Goal: Transaction & Acquisition: Purchase product/service

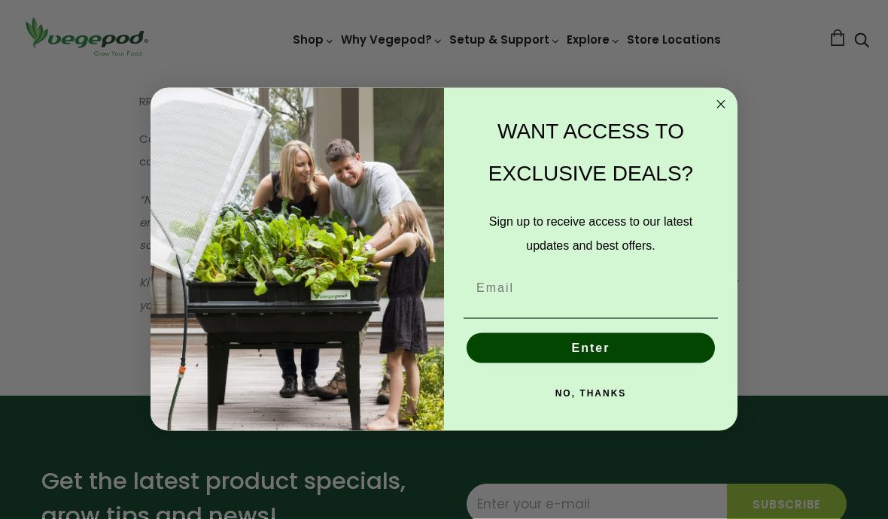
scroll to position [2196, 0]
click at [722, 114] on icon "Close dialog" at bounding box center [721, 105] width 18 height 18
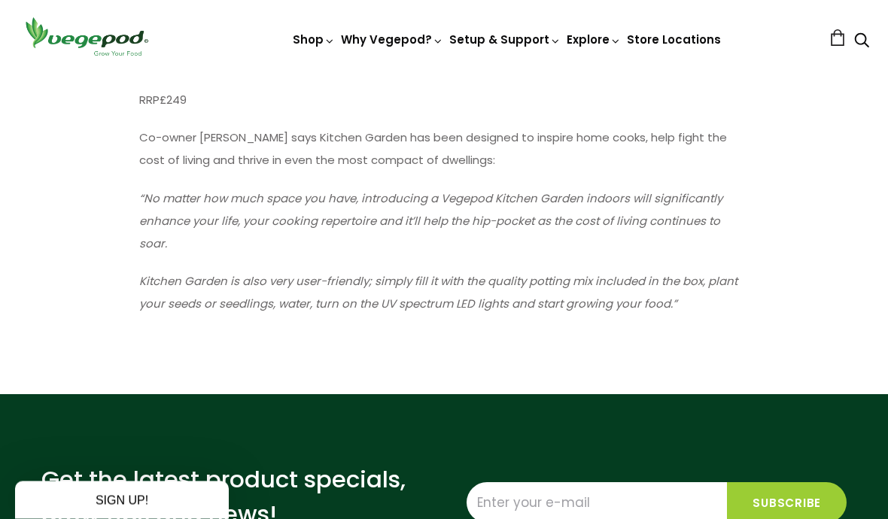
scroll to position [2197, 0]
click at [444, 73] on img at bounding box center [444, 73] width 0 height 0
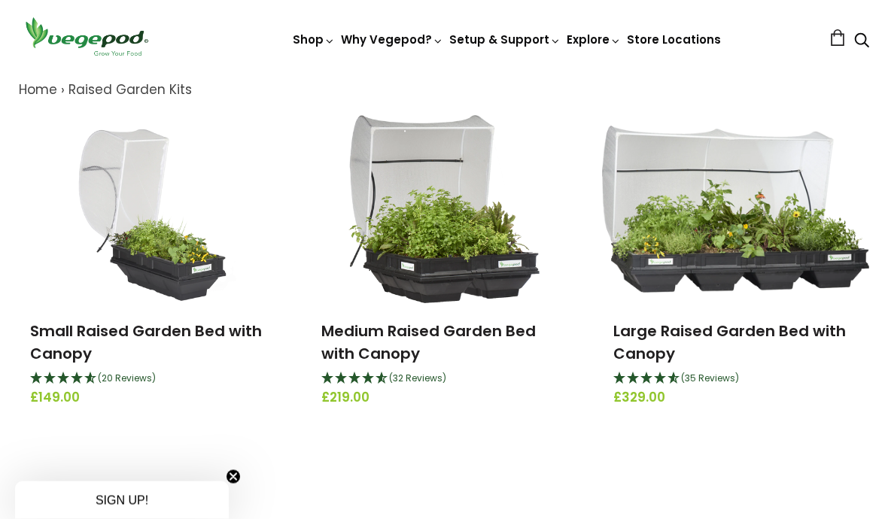
scroll to position [172, 0]
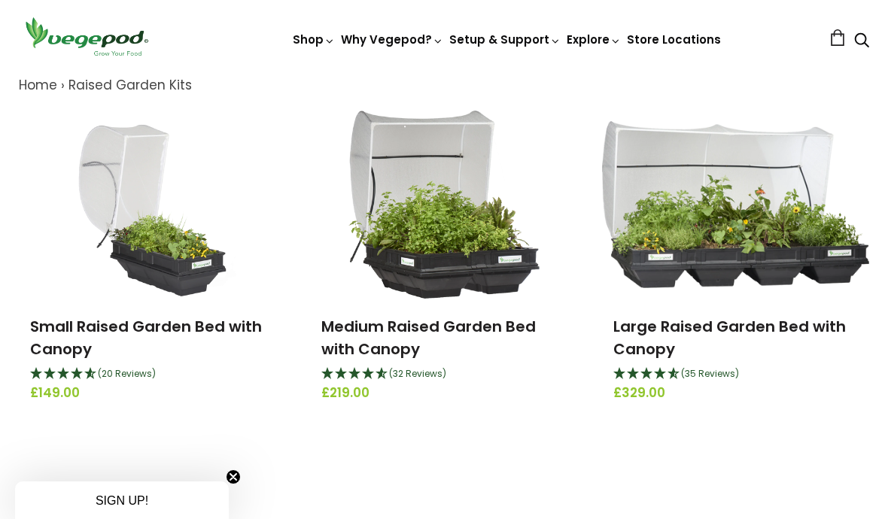
click at [469, 289] on img at bounding box center [443, 205] width 191 height 188
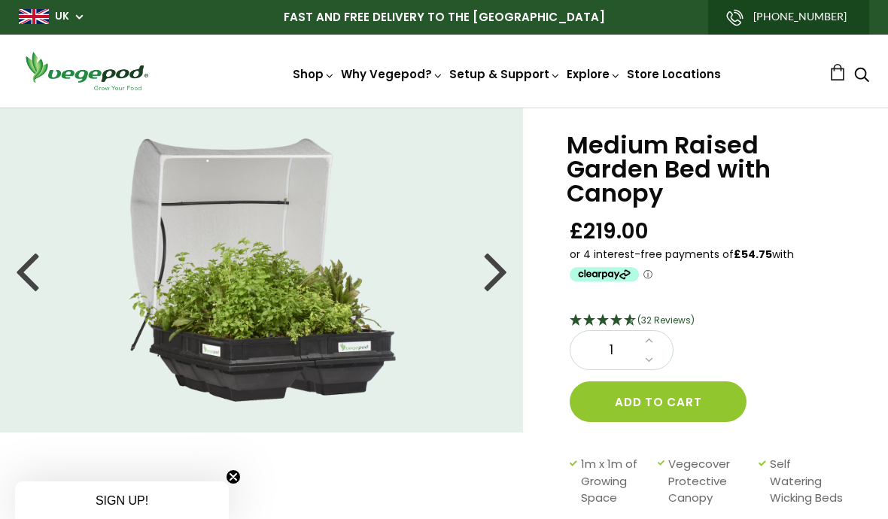
click at [610, 272] on icon "Clearpay logo - Opens a dialog" at bounding box center [610, 274] width 5 height 5
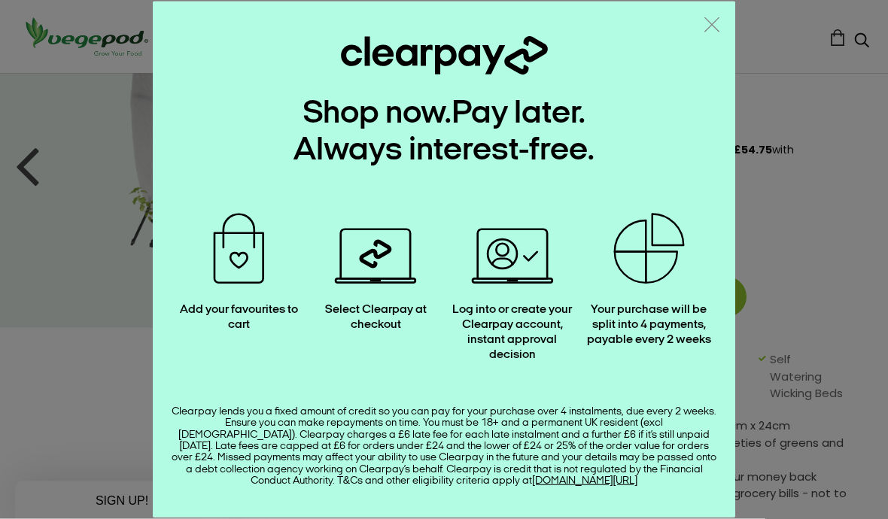
scroll to position [105, 0]
click at [717, 32] on icon ".a { fill: none; stroke: #808284; stroke-linecap: round; stroke-linejoin: round…" at bounding box center [711, 24] width 15 height 15
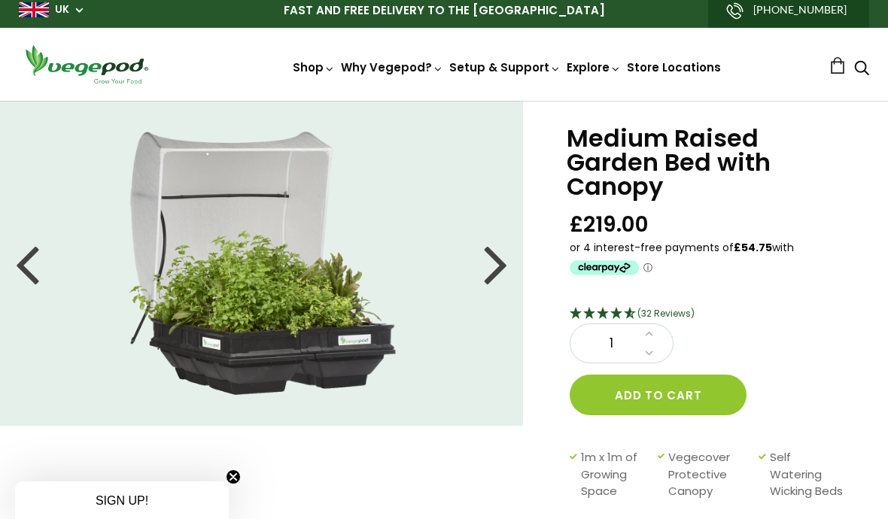
scroll to position [0, 0]
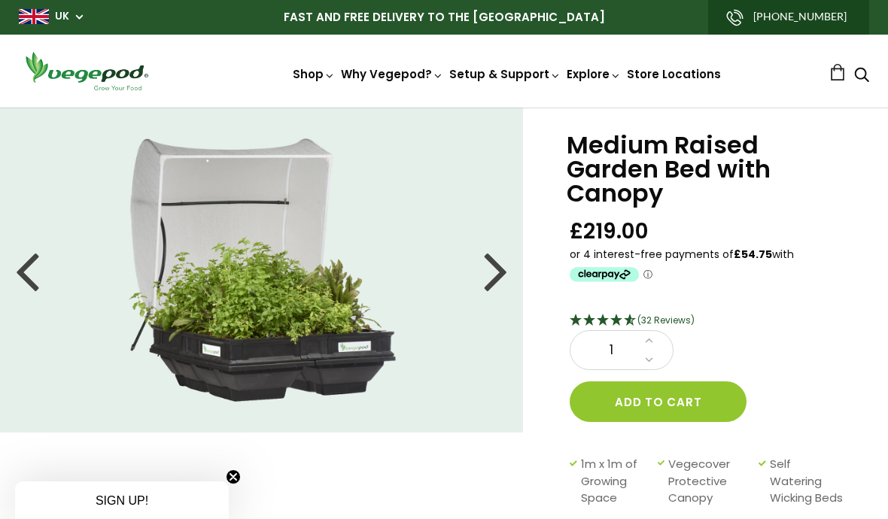
click at [758, 259] on strong "£54.75" at bounding box center [753, 254] width 38 height 15
click at [751, 248] on strong "£54.75" at bounding box center [753, 254] width 38 height 15
click at [621, 271] on icon "Clearpay logo - Opens a dialog" at bounding box center [604, 274] width 69 height 14
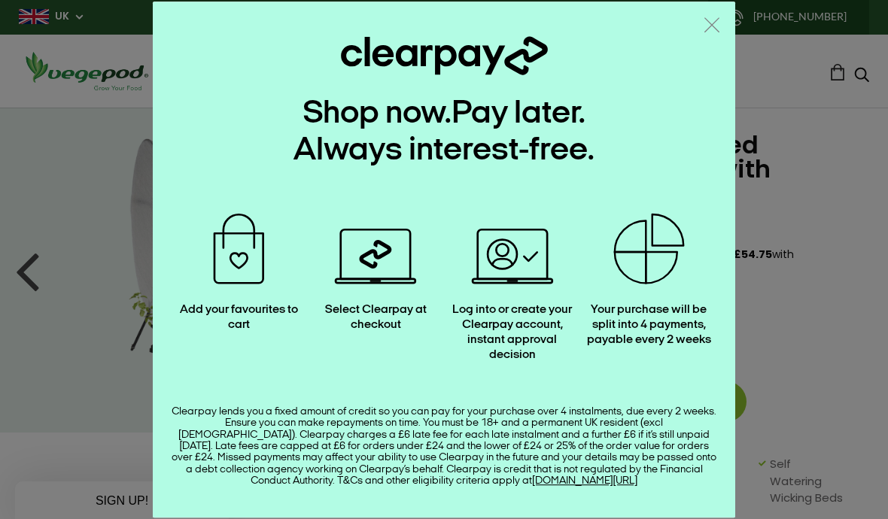
click at [592, 428] on div "Clearpay lends you a fixed amount of credit so you can pay for your purchase ov…" at bounding box center [444, 446] width 546 height 81
click at [649, 297] on div "Your purchase will be split into 4 payments, payable every 2 weeks" at bounding box center [649, 326] width 137 height 74
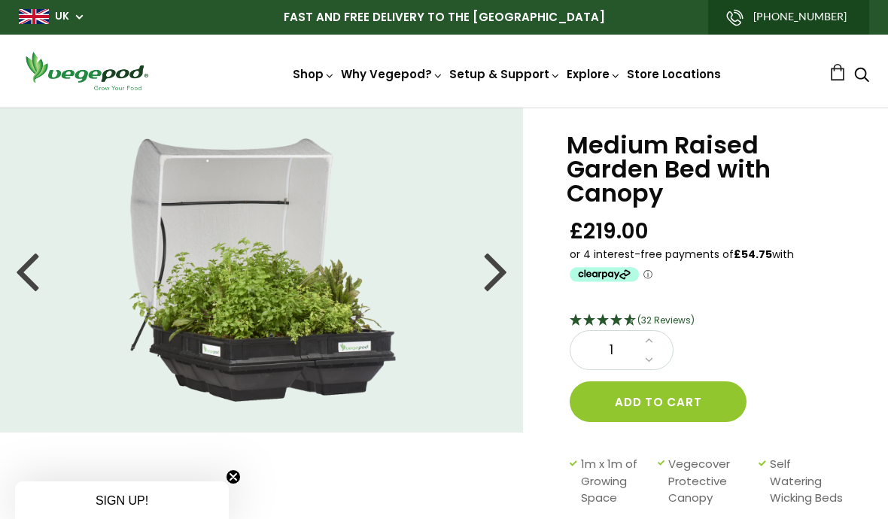
click at [646, 343] on icon at bounding box center [649, 339] width 8 height 13
click at [651, 341] on icon at bounding box center [649, 339] width 8 height 13
click at [661, 402] on button "Add to cart" at bounding box center [658, 401] width 177 height 41
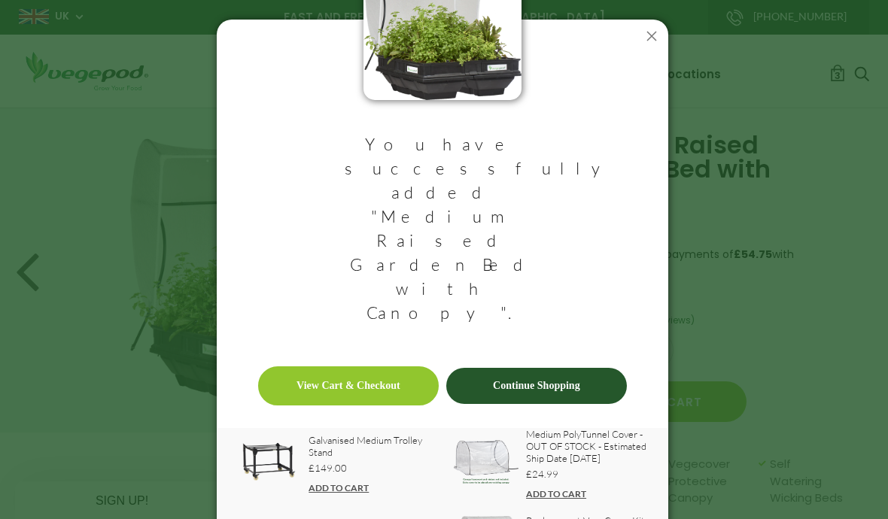
scroll to position [62, 0]
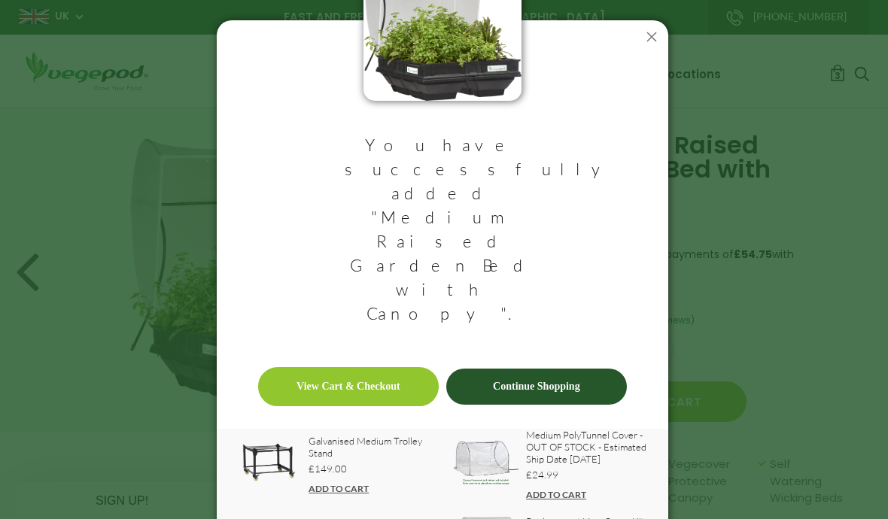
click at [649, 38] on icon at bounding box center [652, 37] width 24 height 24
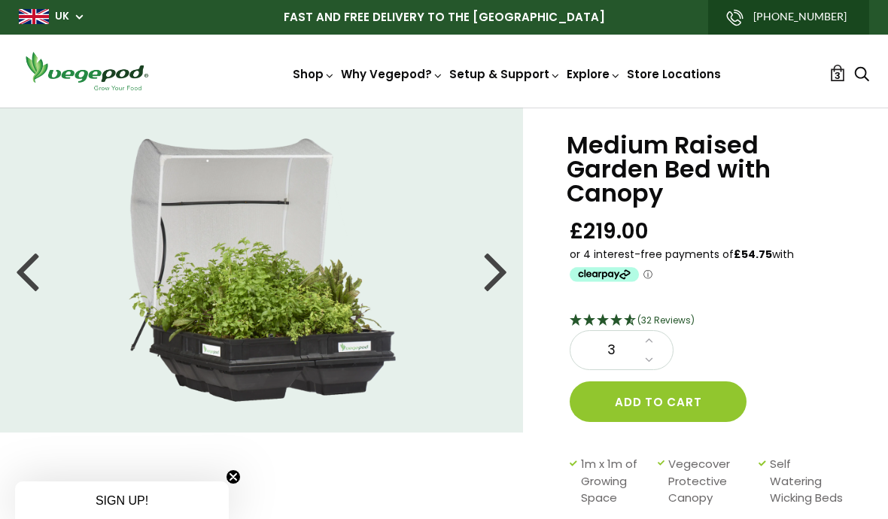
click at [837, 76] on span "3" at bounding box center [837, 75] width 6 height 14
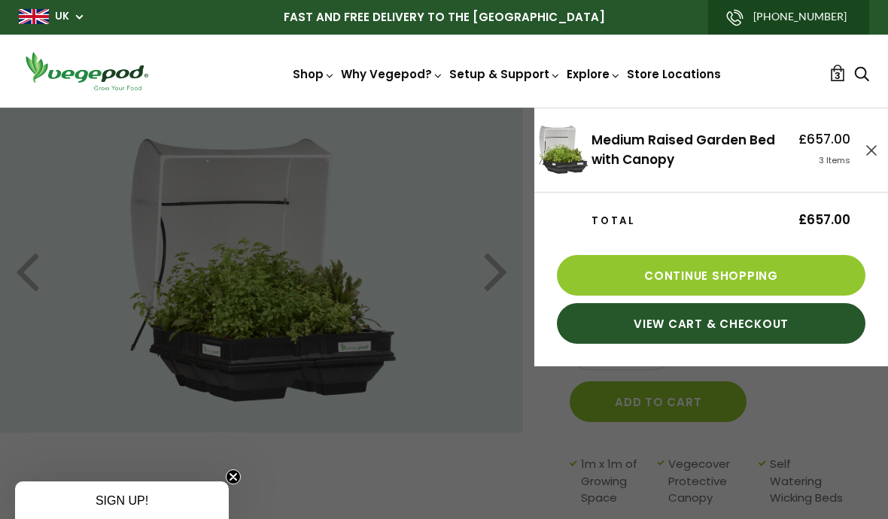
click at [725, 333] on link "View Cart & Checkout" at bounding box center [711, 324] width 308 height 41
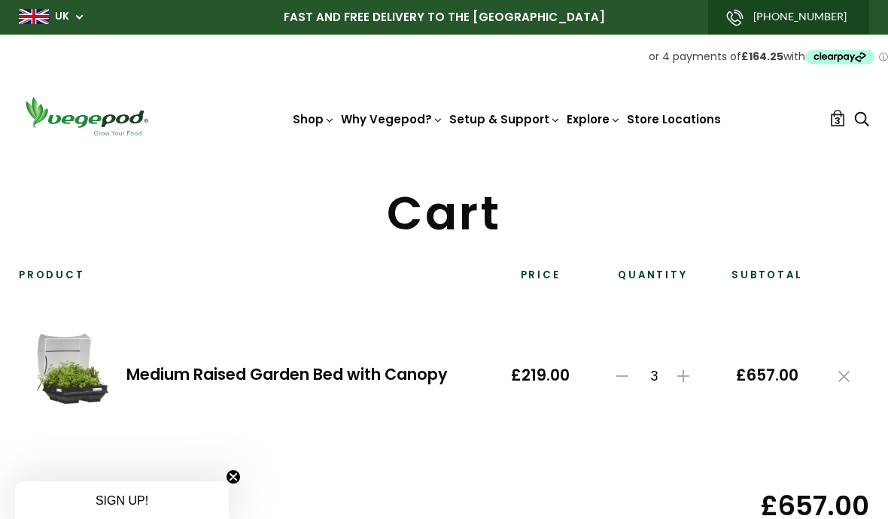
click at [842, 56] on icon "Clearpay logo - Opens a dialog" at bounding box center [839, 58] width 5 height 8
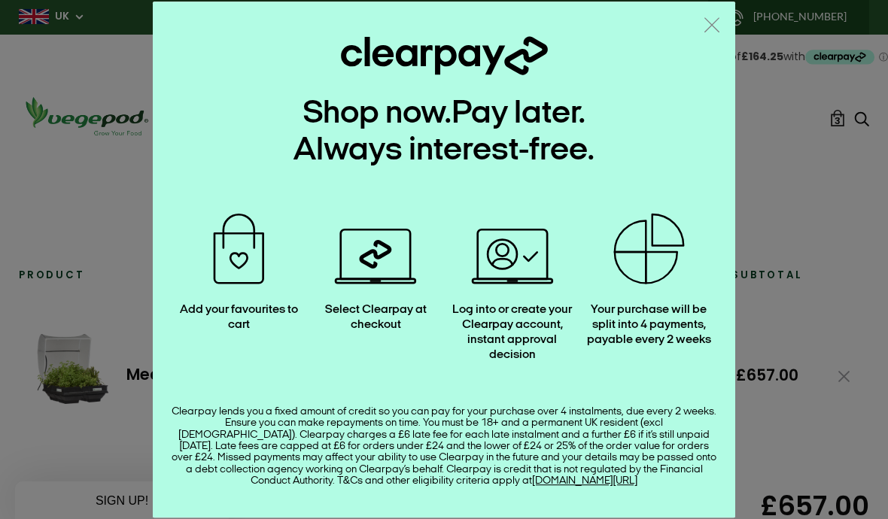
click at [716, 25] on icon ".a { fill: none; stroke: #808284; stroke-linecap: round; stroke-linejoin: round…" at bounding box center [711, 24] width 15 height 15
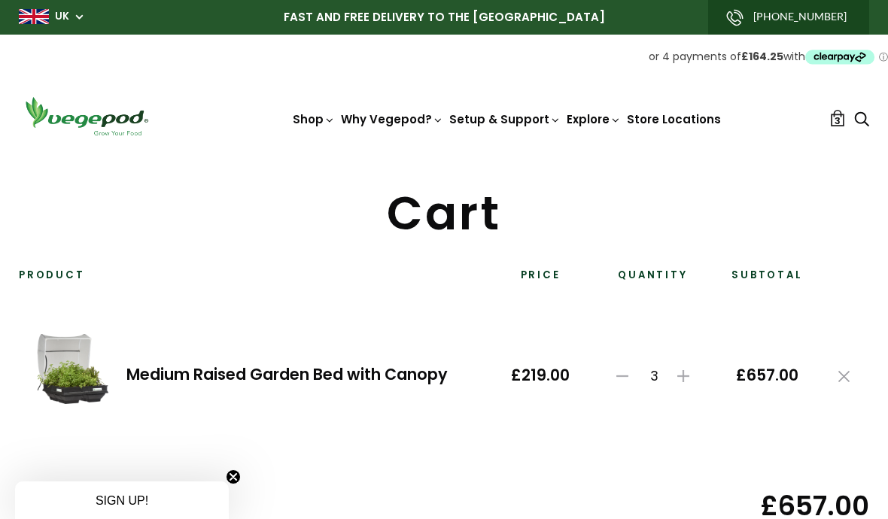
click at [786, 65] on p "or 4 payments of £164.25 with ⓘ" at bounding box center [444, 57] width 888 height 21
click at [760, 56] on strong "£164.25" at bounding box center [762, 56] width 42 height 15
click at [756, 60] on strong "£164.25" at bounding box center [762, 56] width 42 height 15
click at [720, 62] on span "or 4 payments of £164.25 with" at bounding box center [727, 56] width 156 height 15
click at [842, 62] on icon "Clearpay logo - Opens a dialog" at bounding box center [839, 57] width 69 height 14
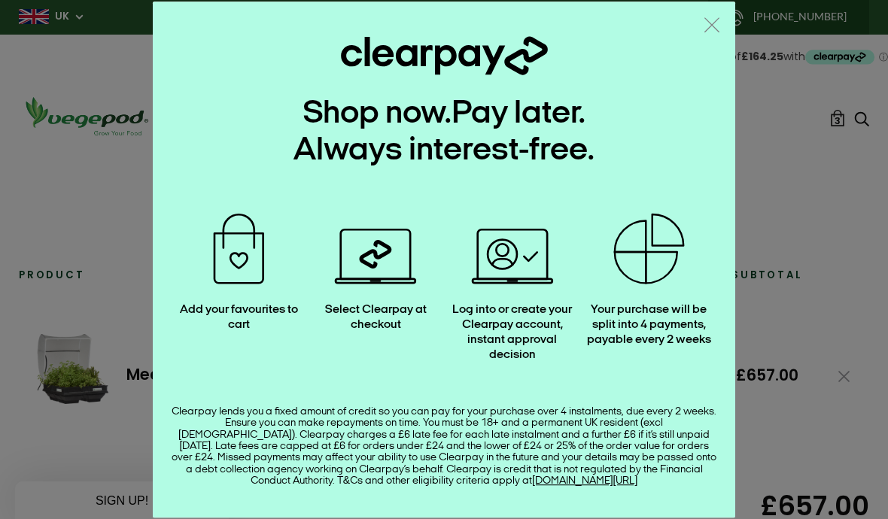
click at [703, 26] on button ".a { fill: none; stroke: #808284; stroke-linecap: round; stroke-linejoin: round…" at bounding box center [712, 26] width 20 height 22
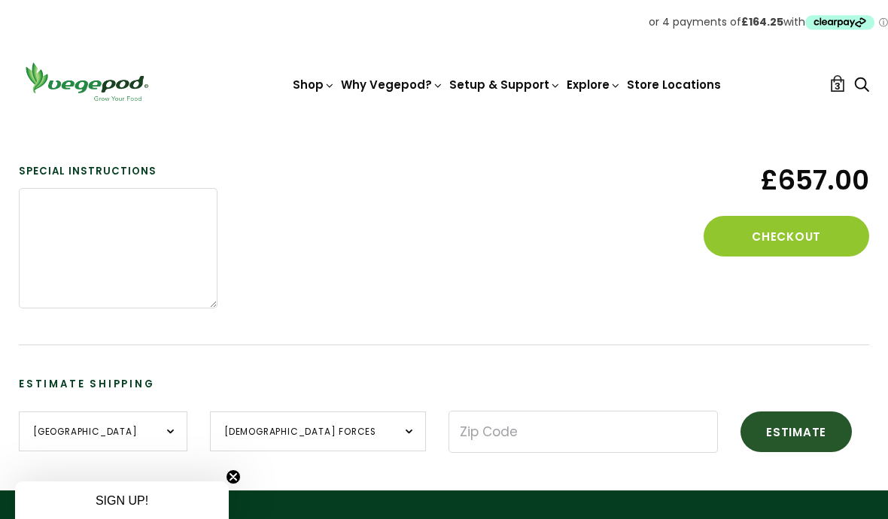
scroll to position [330, 0]
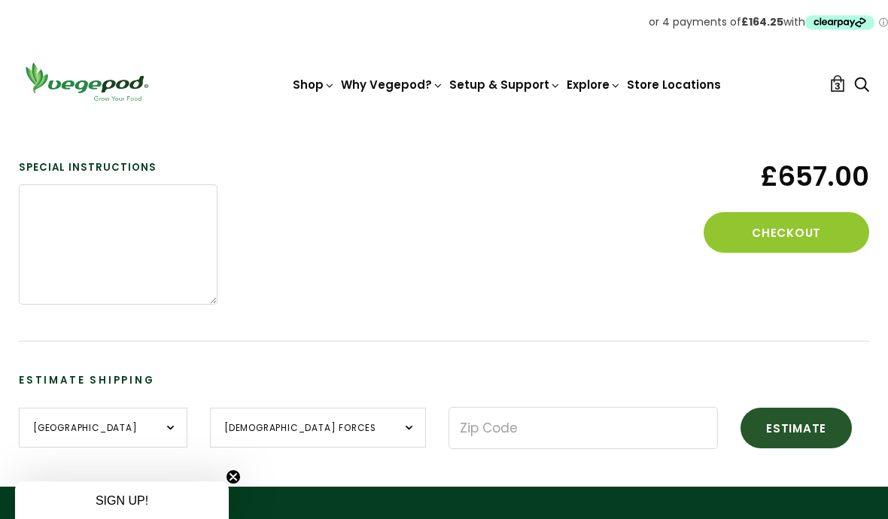
click at [740, 428] on button "Estimate" at bounding box center [795, 428] width 111 height 41
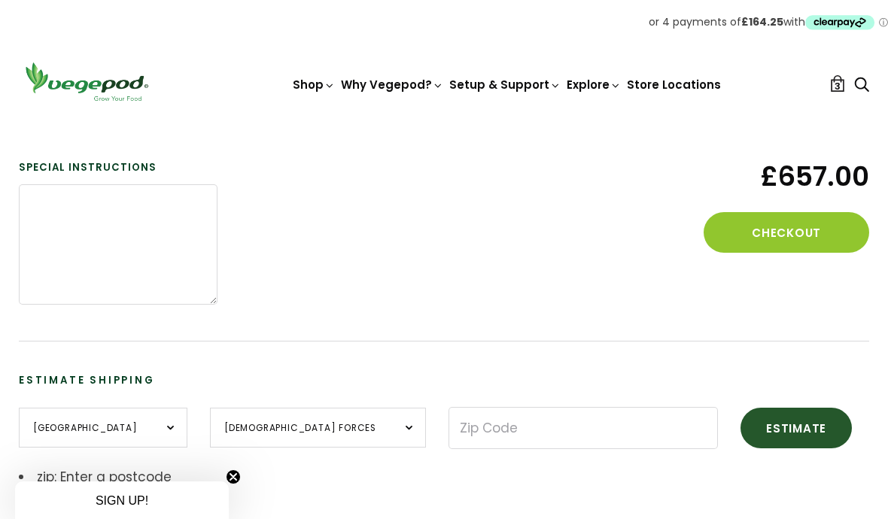
click at [796, 224] on button "Checkout" at bounding box center [786, 232] width 166 height 41
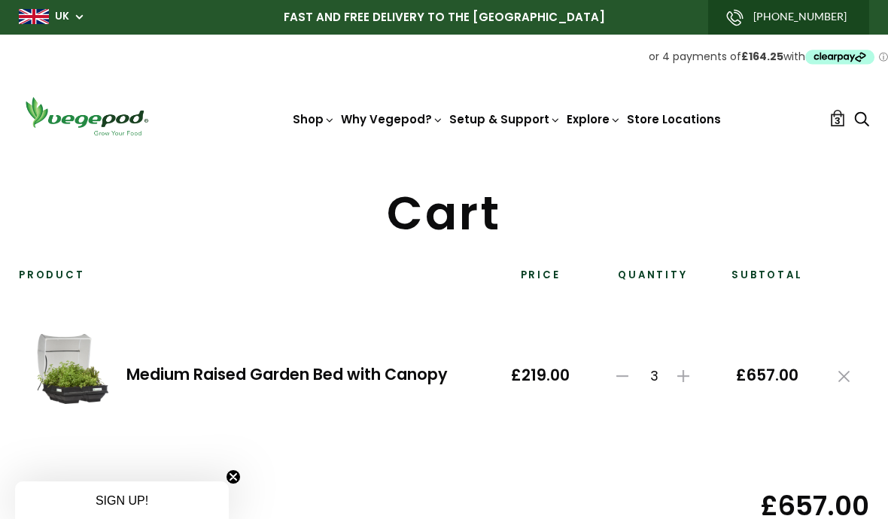
click at [135, 111] on img at bounding box center [86, 116] width 135 height 43
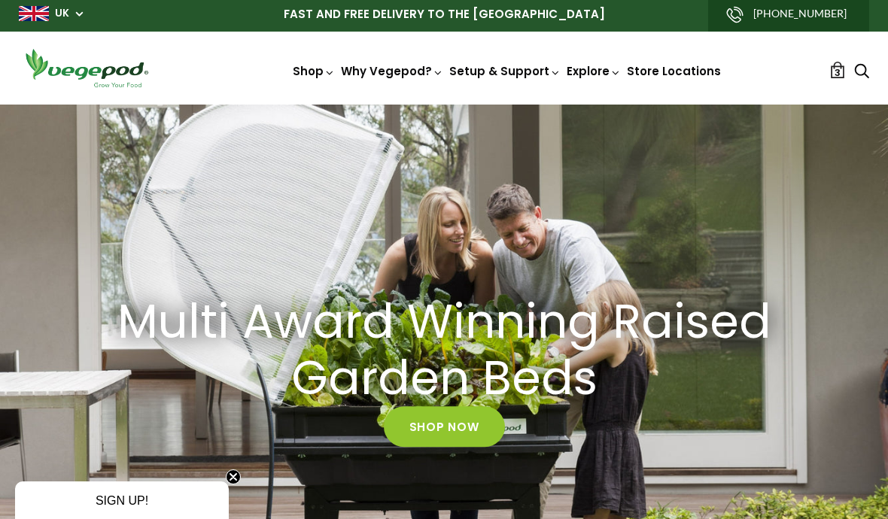
scroll to position [4, 0]
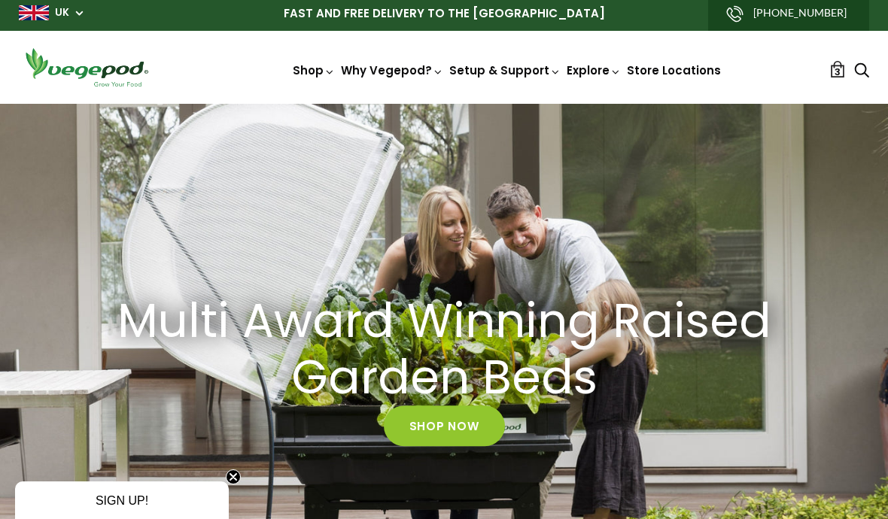
click at [832, 73] on link "3" at bounding box center [837, 69] width 17 height 17
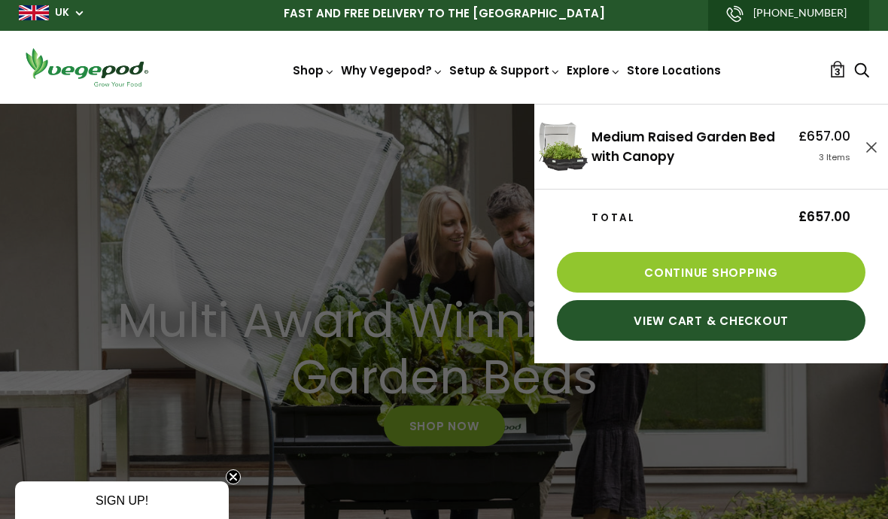
click at [751, 333] on link "View Cart & Checkout" at bounding box center [711, 321] width 308 height 41
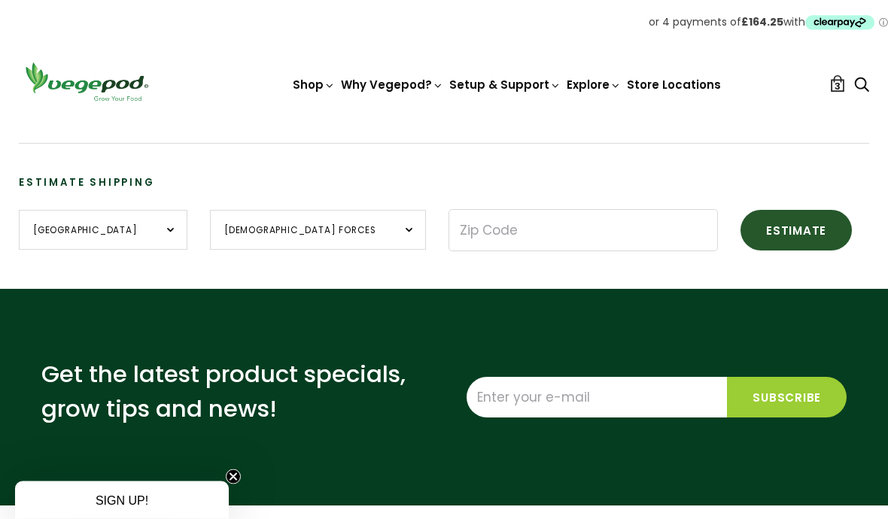
scroll to position [527, 0]
click at [799, 354] on div "Get the latest product specials, grow tips and news! Subscribe" at bounding box center [444, 397] width 850 height 217
click at [818, 344] on div "Get the latest product specials, grow tips and news! Subscribe" at bounding box center [444, 397] width 850 height 217
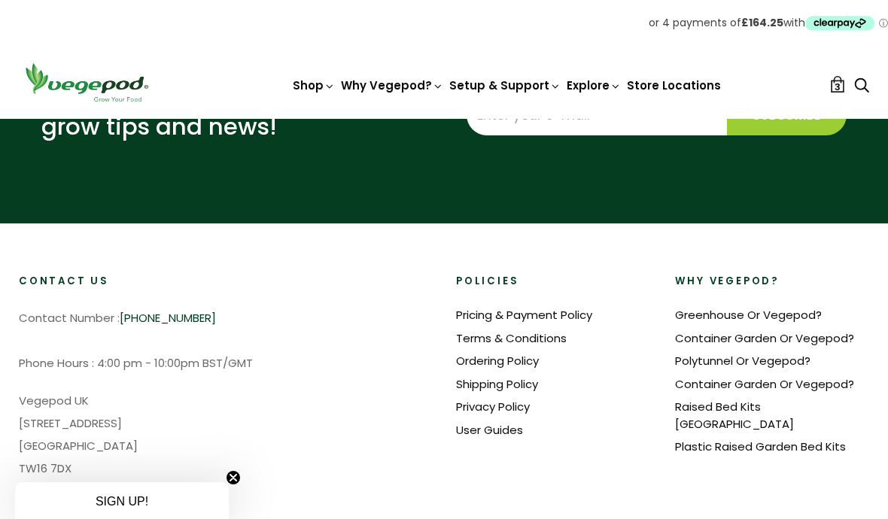
scroll to position [810, 0]
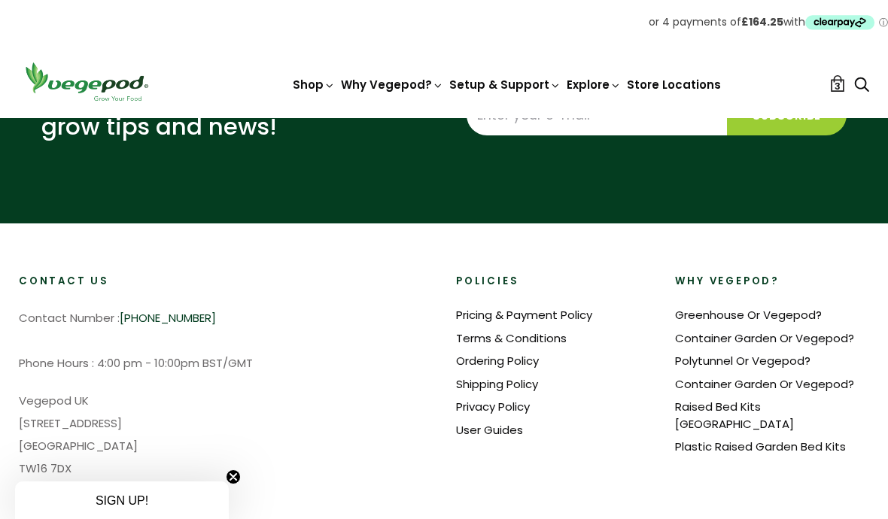
click at [674, 91] on link "Store Locations" at bounding box center [674, 85] width 94 height 16
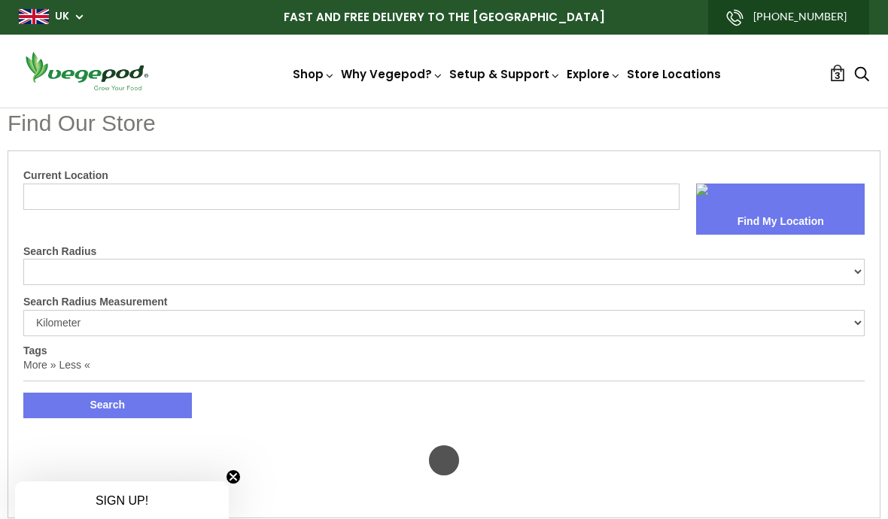
select select "m"
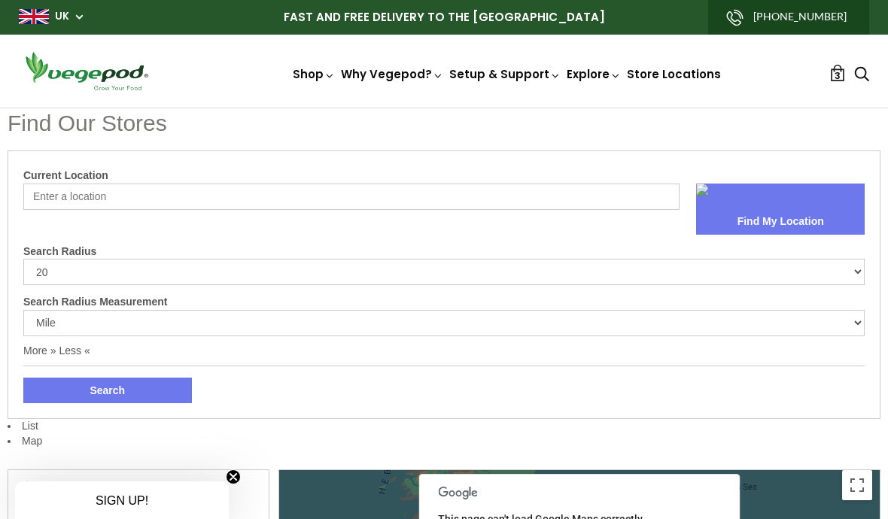
click at [69, 197] on input "Current Location" at bounding box center [351, 197] width 656 height 26
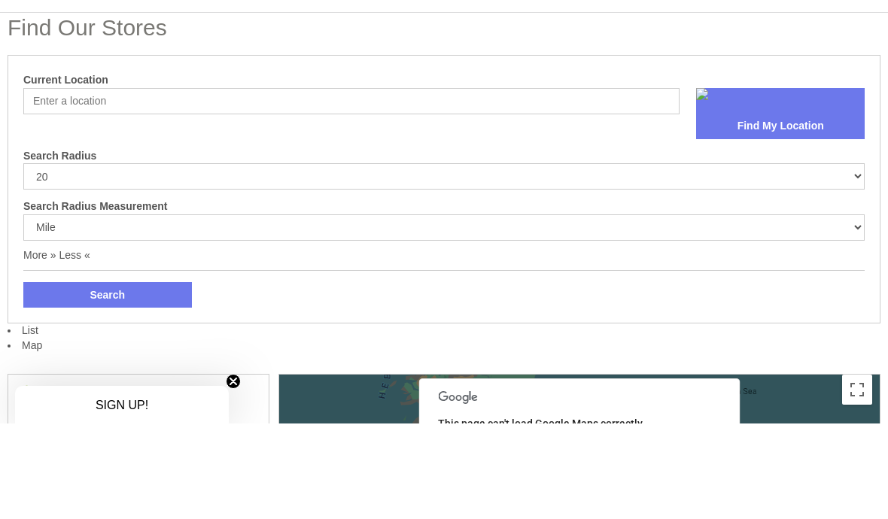
type input "[STREET_ADDRESS] Down"
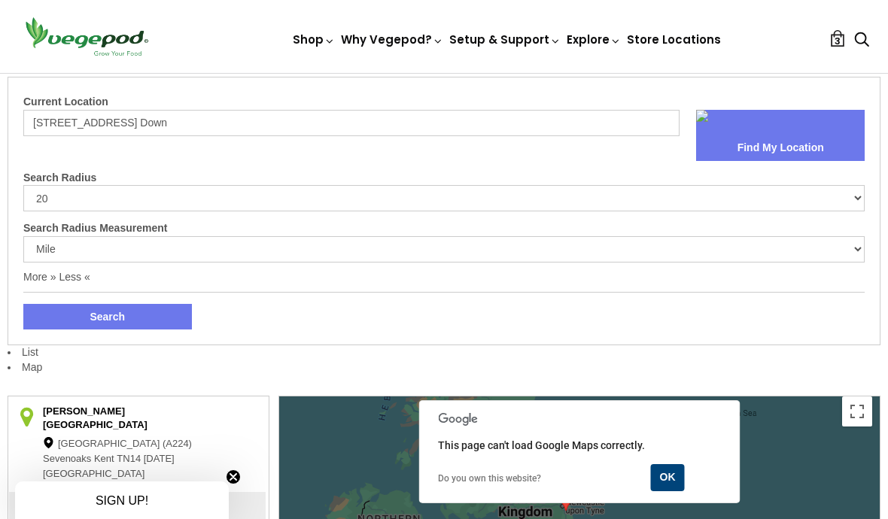
scroll to position [71, 0]
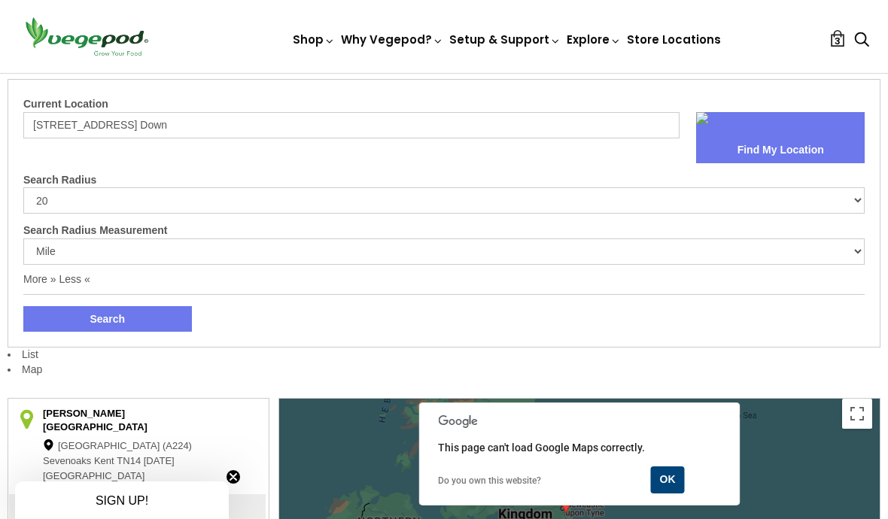
click at [117, 347] on li "List" at bounding box center [444, 215] width 873 height 295
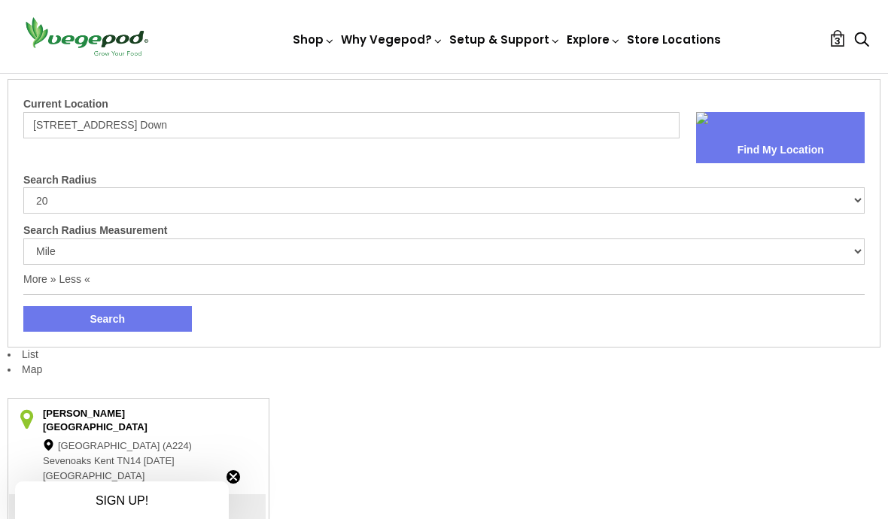
click at [92, 252] on select "Kilometer Mile" at bounding box center [443, 252] width 841 height 26
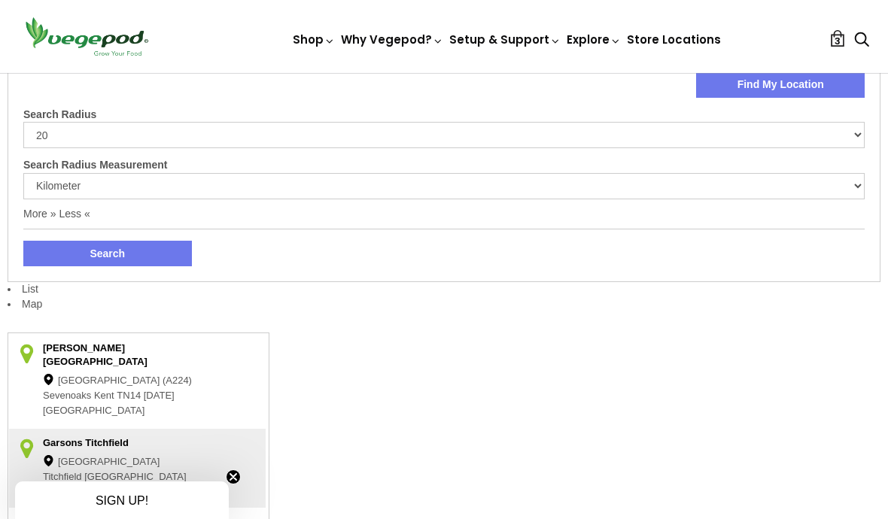
click at [120, 187] on select "Kilometer Mile" at bounding box center [443, 186] width 841 height 26
select select "m"
click at [122, 259] on button "Search" at bounding box center [107, 254] width 169 height 26
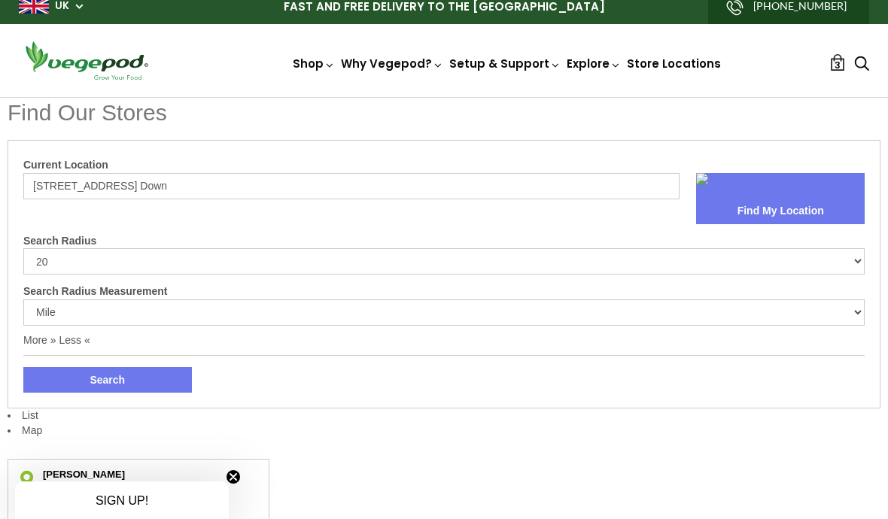
scroll to position [10, 0]
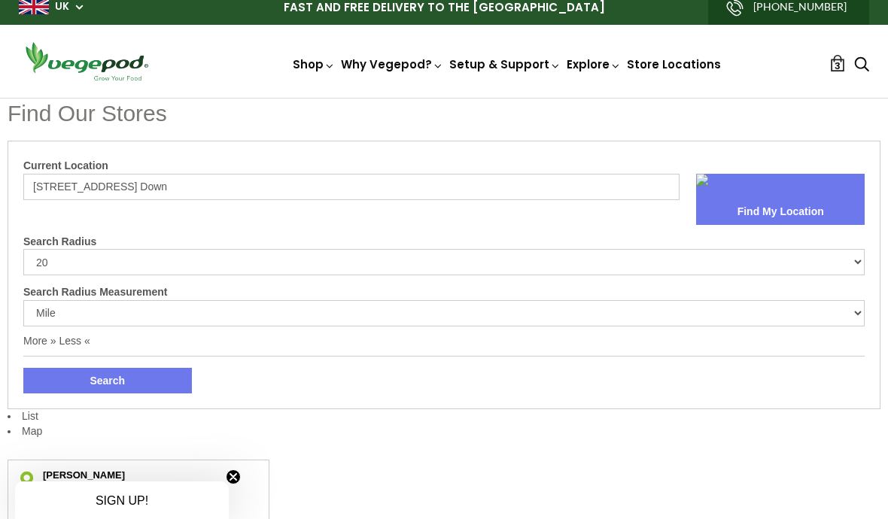
click at [789, 206] on button "Find My Location" at bounding box center [780, 212] width 169 height 26
click at [226, 176] on input "4 Sulis Manor Road, Odd Down" at bounding box center [351, 187] width 656 height 26
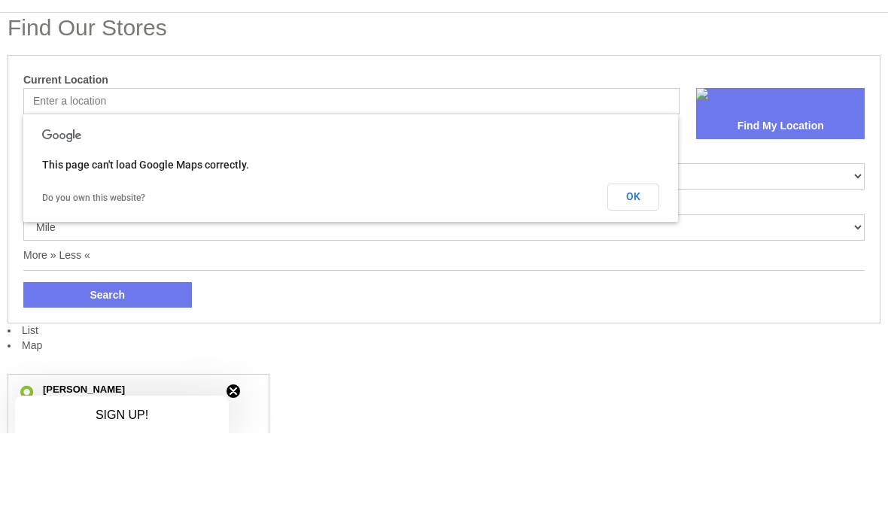
type input "4 Sulis Manor Road, Odd Down"
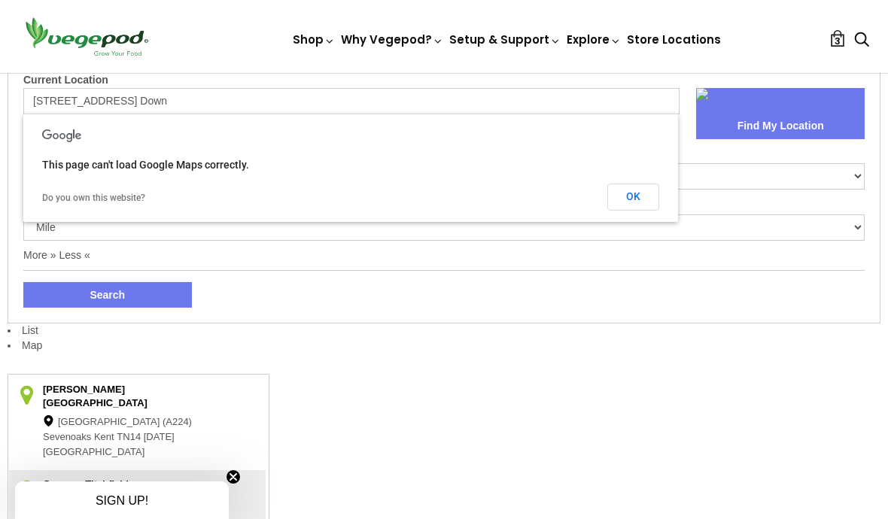
click at [123, 290] on button "Search" at bounding box center [107, 295] width 169 height 26
click at [634, 200] on button "OK" at bounding box center [633, 197] width 52 height 27
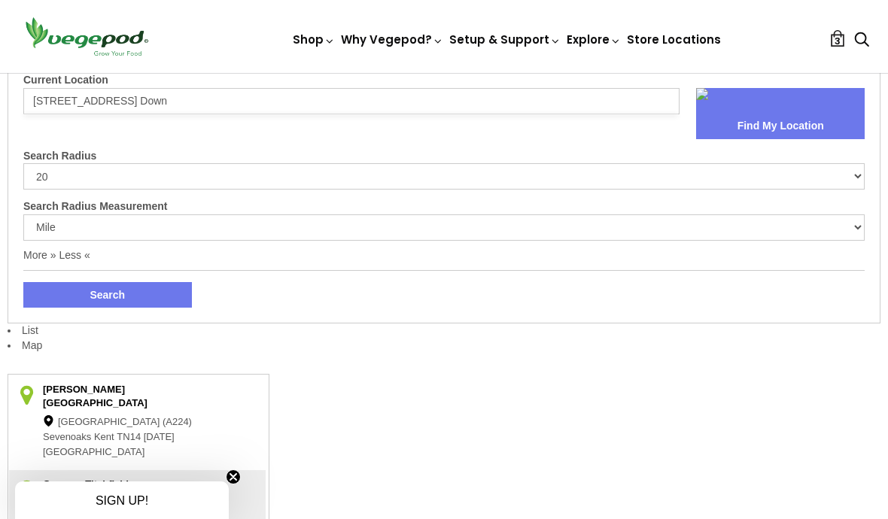
click at [123, 187] on select "10 20 30 40 No Limit" at bounding box center [443, 176] width 841 height 26
click at [124, 184] on select "10 20 30 40 No Limit" at bounding box center [443, 176] width 841 height 26
select select "40"
click at [136, 291] on button "Search" at bounding box center [107, 295] width 169 height 26
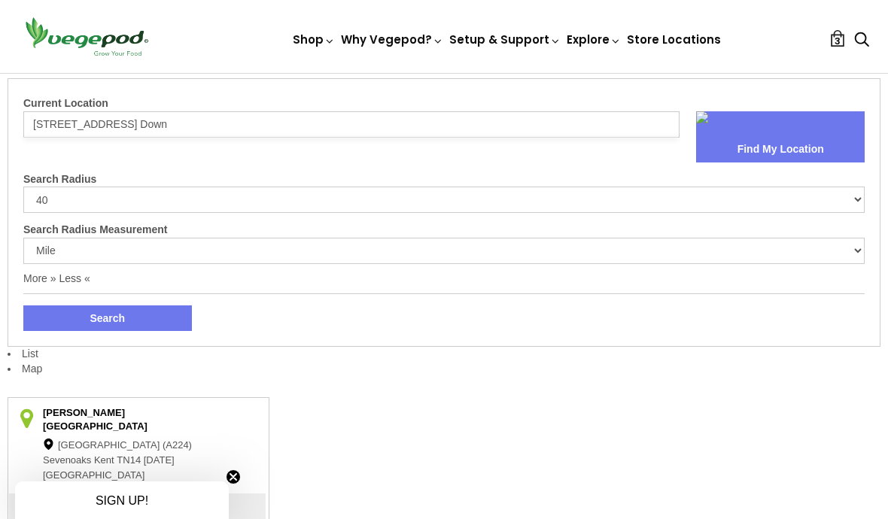
scroll to position [0, 0]
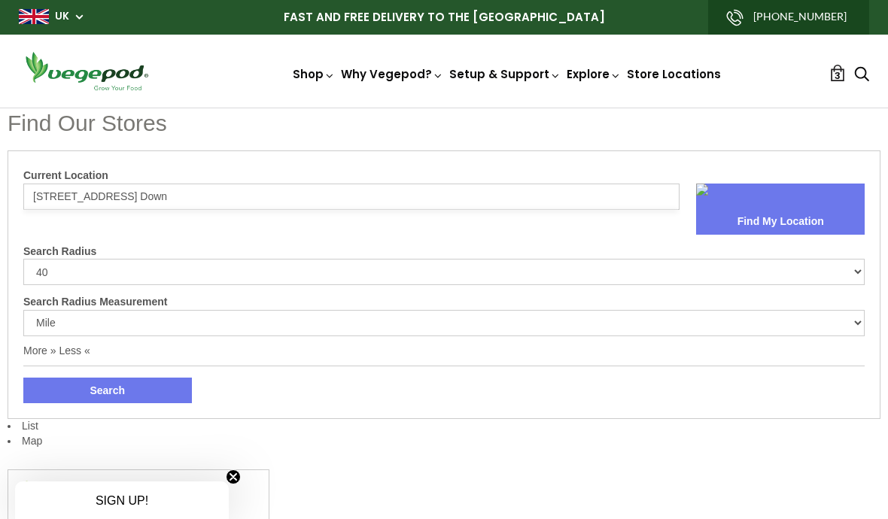
click at [207, 193] on input "4 Sulis Manor Road, Odd Down" at bounding box center [351, 197] width 656 height 26
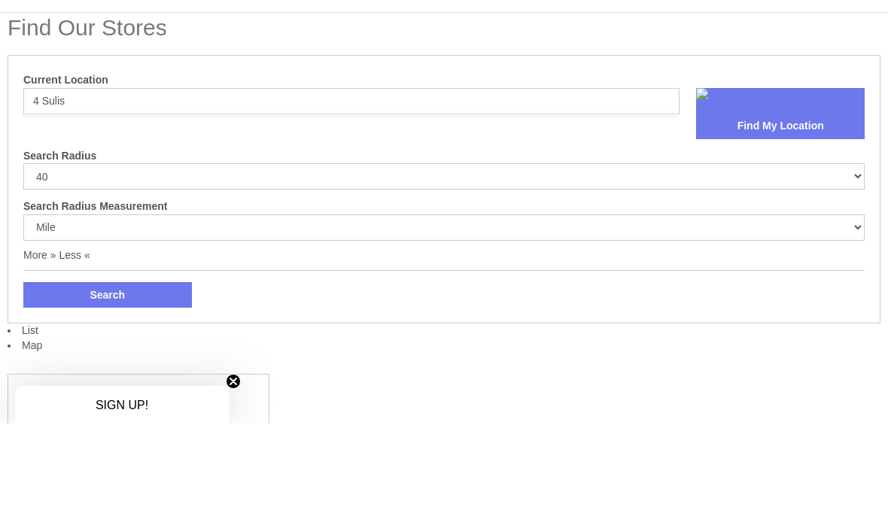
type input "4 Sulis"
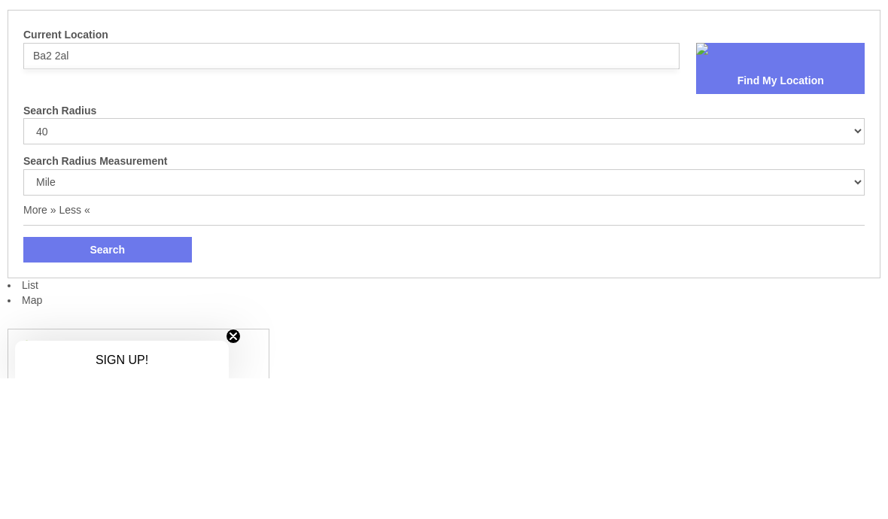
type input "Ba2 2al"
click at [129, 378] on button "Search" at bounding box center [107, 391] width 169 height 26
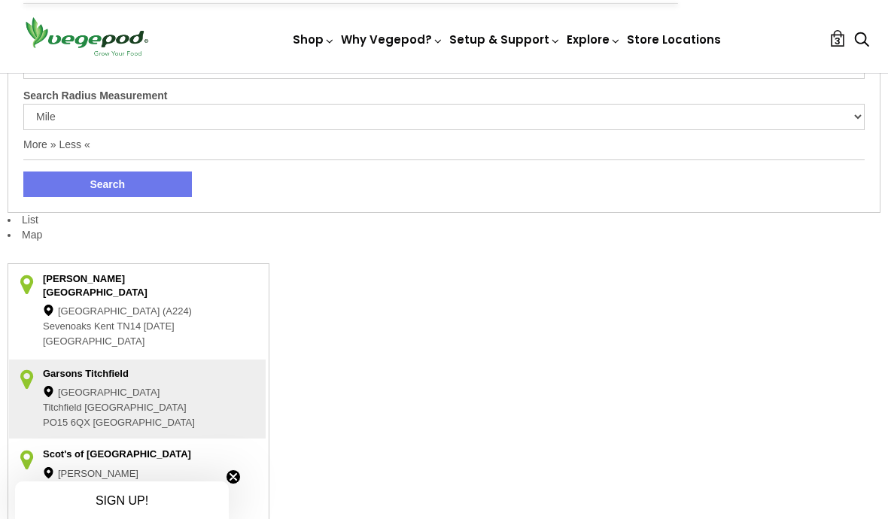
click at [138, 193] on button "Search" at bounding box center [107, 185] width 169 height 26
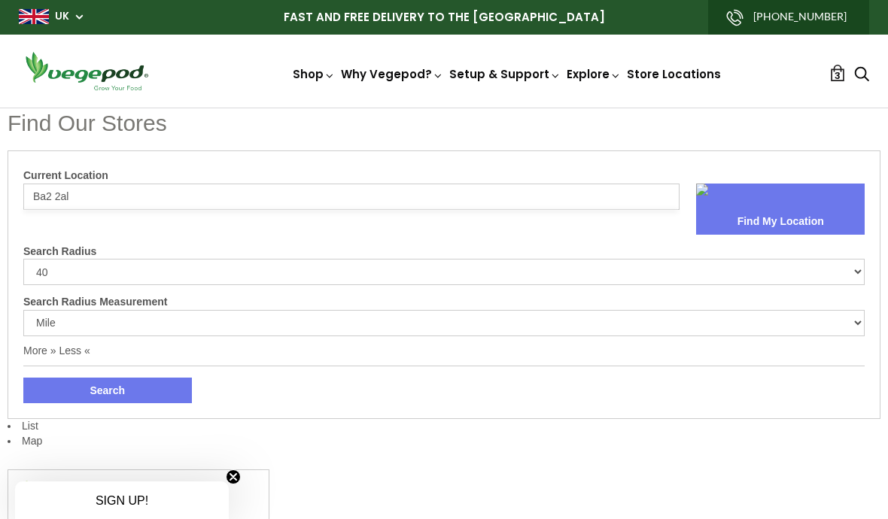
click at [444, 108] on img at bounding box center [444, 108] width 0 height 0
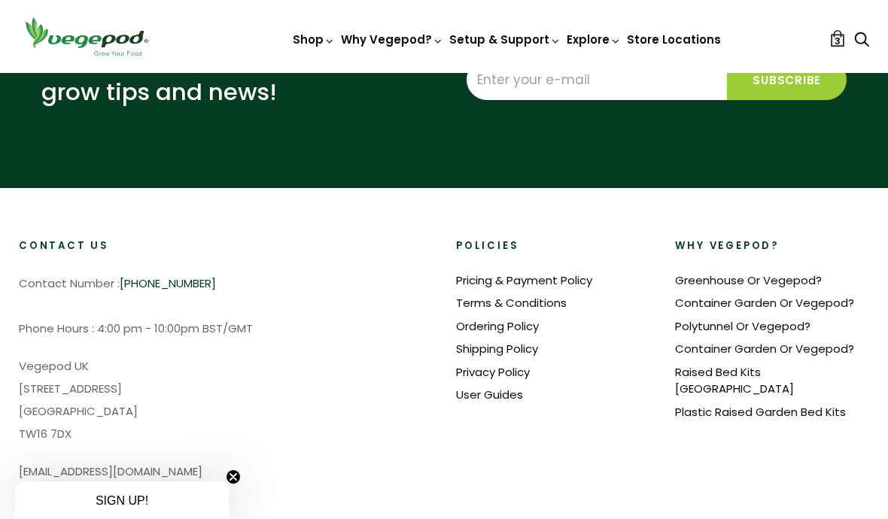
scroll to position [855, 0]
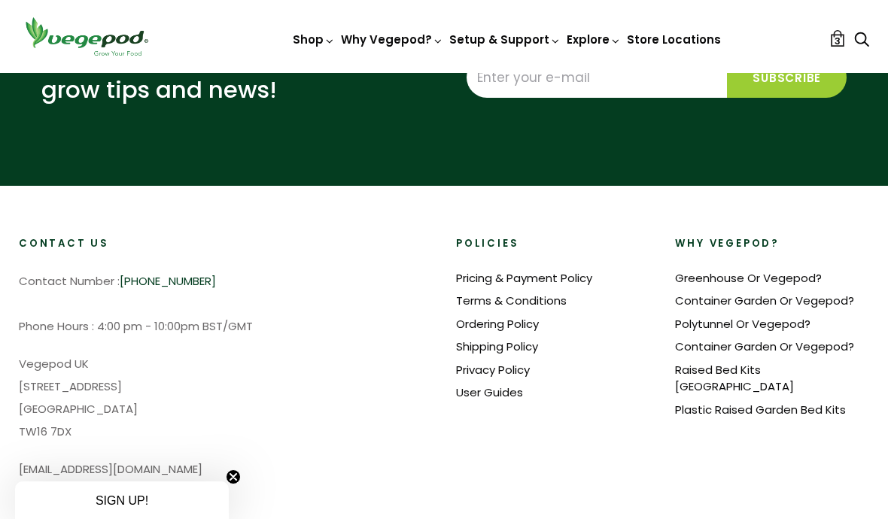
click at [520, 323] on link "Ordering Policy" at bounding box center [497, 324] width 83 height 16
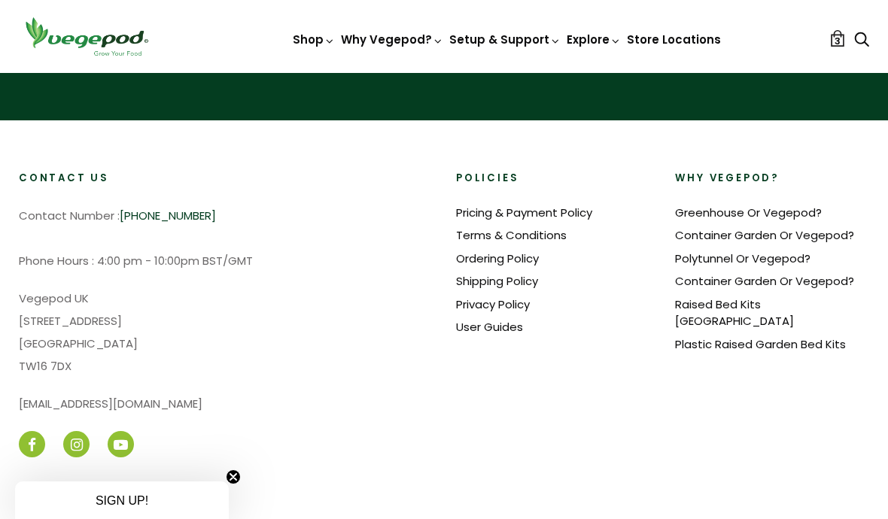
click at [555, 214] on link "Pricing & Payment Policy" at bounding box center [524, 213] width 136 height 16
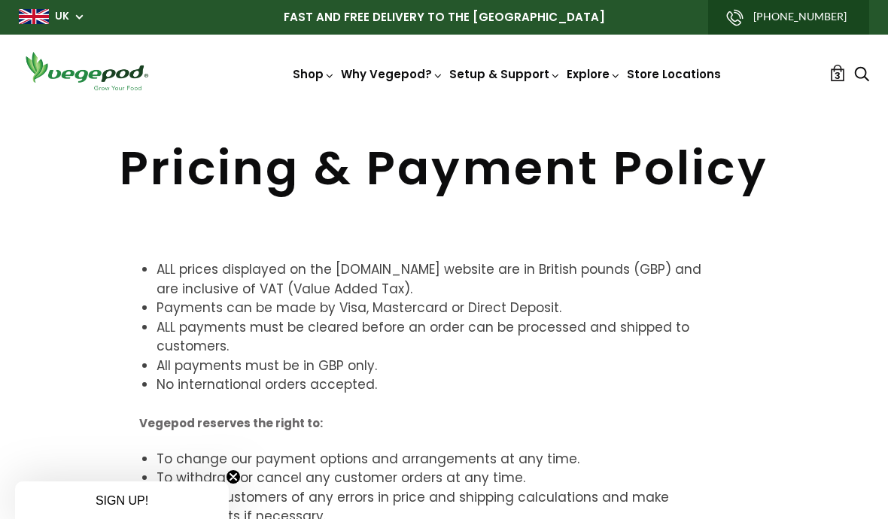
click at [831, 76] on link "3" at bounding box center [837, 73] width 17 height 17
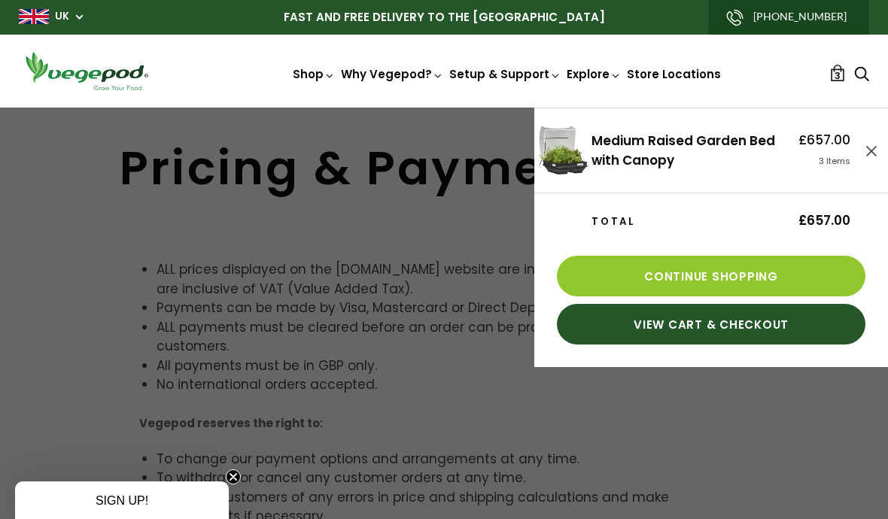
click at [718, 340] on link "View Cart & Checkout" at bounding box center [711, 325] width 308 height 41
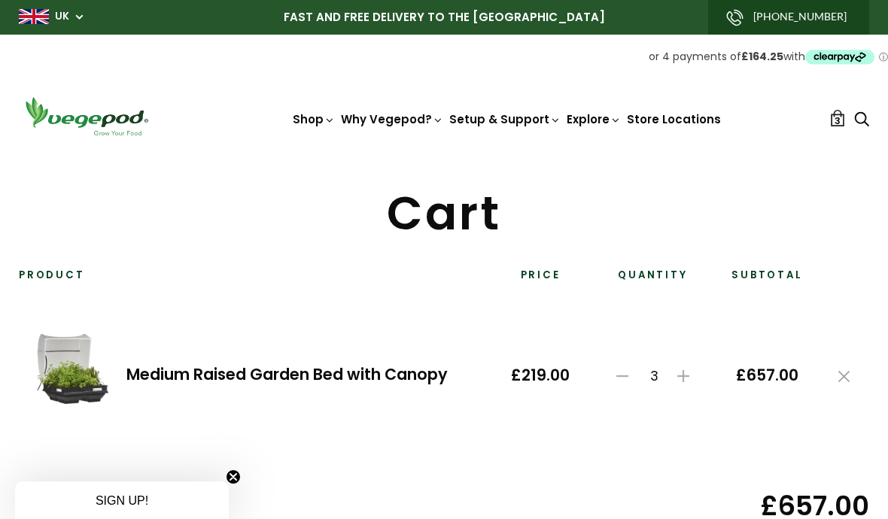
click at [787, 65] on p "or 4 payments of £164.25 with ⓘ" at bounding box center [444, 57] width 888 height 21
click at [839, 74] on div "Shop Vegepod Bundles Vegepods Stands & Trolleys Kitchen Garden Accessories & Ot…" at bounding box center [444, 94] width 888 height 118
click at [715, 68] on div "Shop Vegepod Bundles Vegepods Stands & Trolleys Kitchen Garden Accessories & Ot…" at bounding box center [444, 94] width 888 height 118
click at [770, 62] on strong "£164.25" at bounding box center [762, 56] width 42 height 15
click at [858, 66] on icon "Clearpay logo - Opens a dialog" at bounding box center [840, 57] width 71 height 21
